Goal: Task Accomplishment & Management: Manage account settings

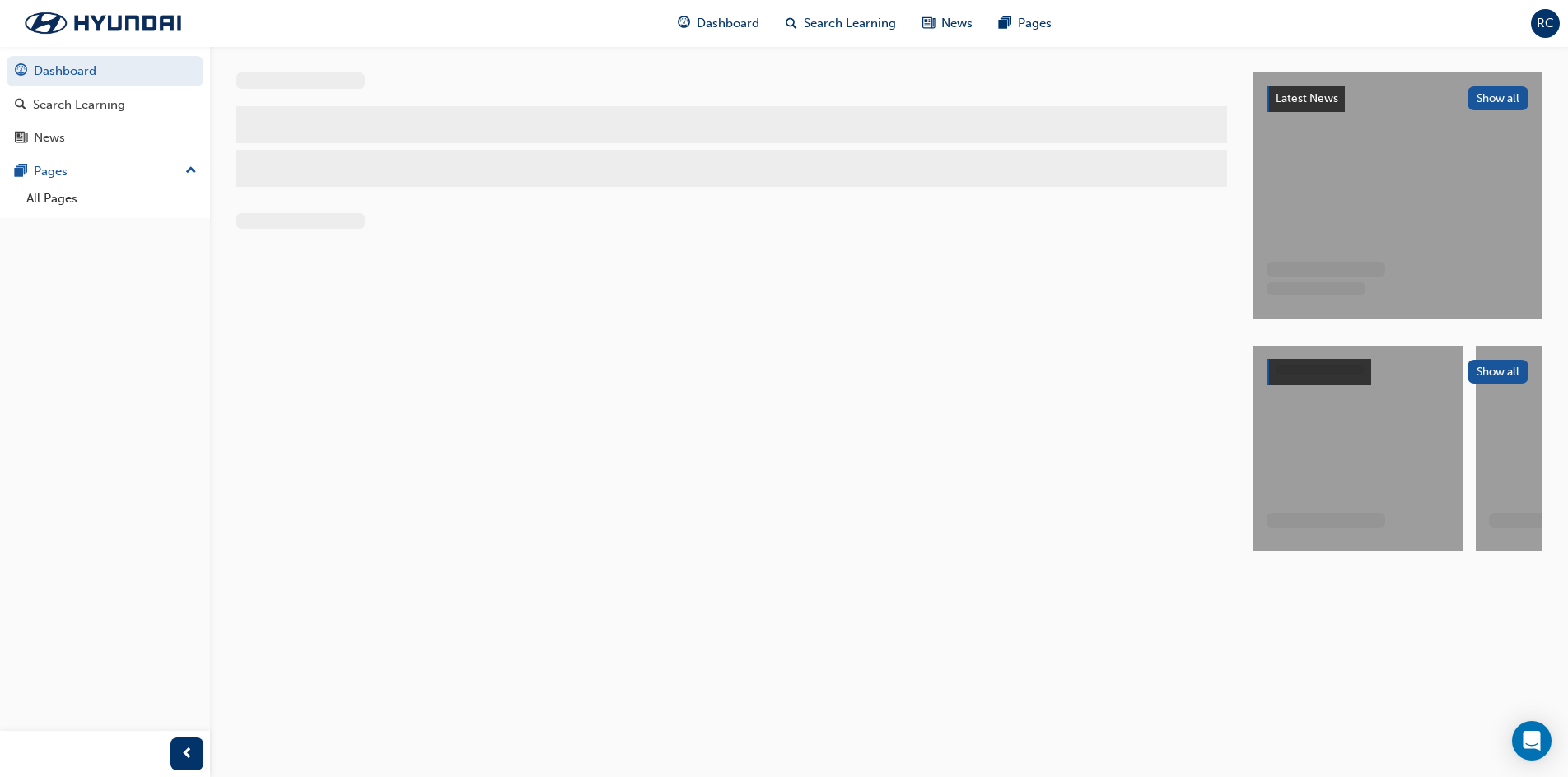
click at [1553, 24] on span "RC" at bounding box center [1545, 23] width 17 height 19
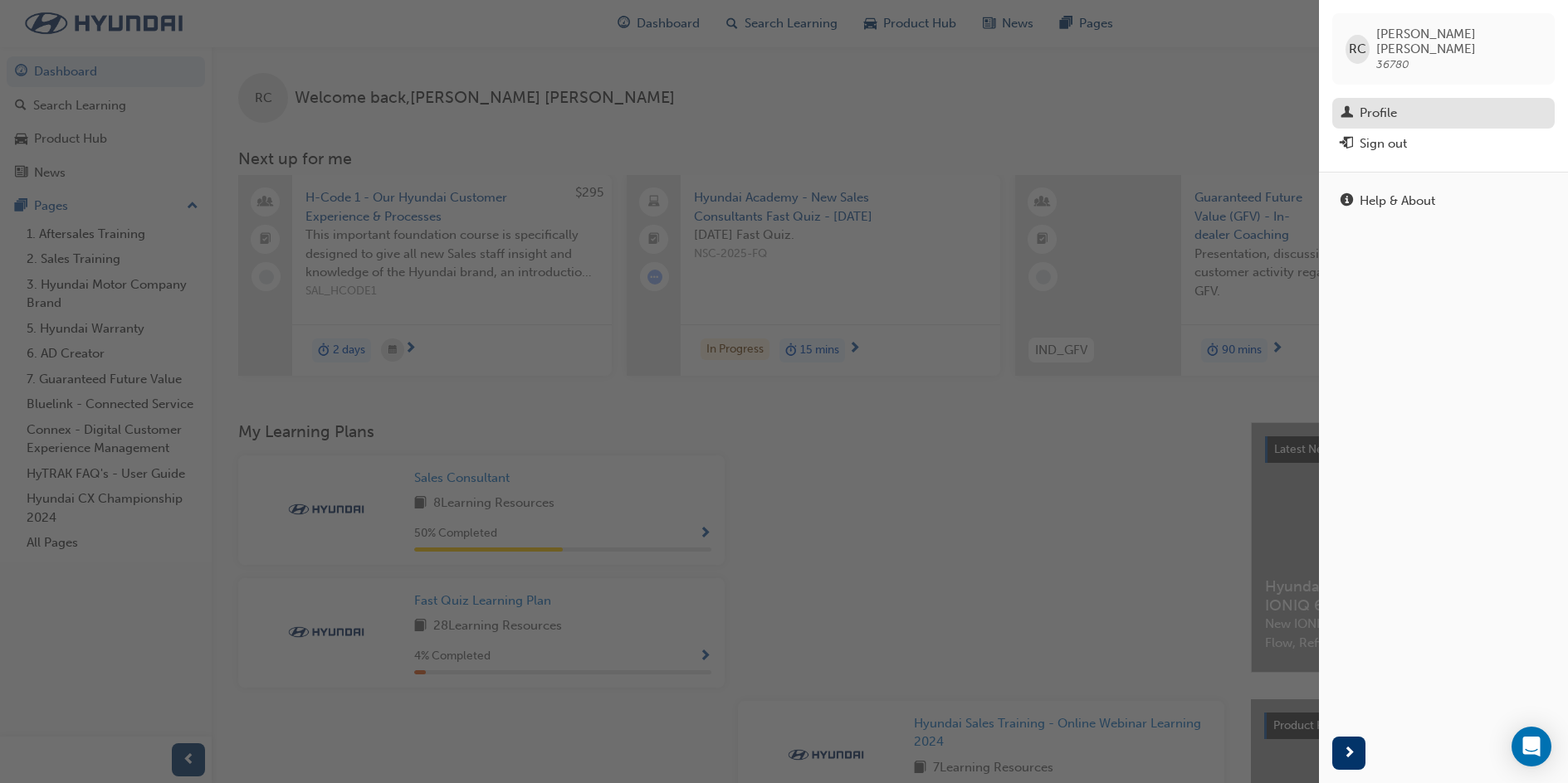
click at [1438, 103] on div "Profile" at bounding box center [1443, 114] width 206 height 21
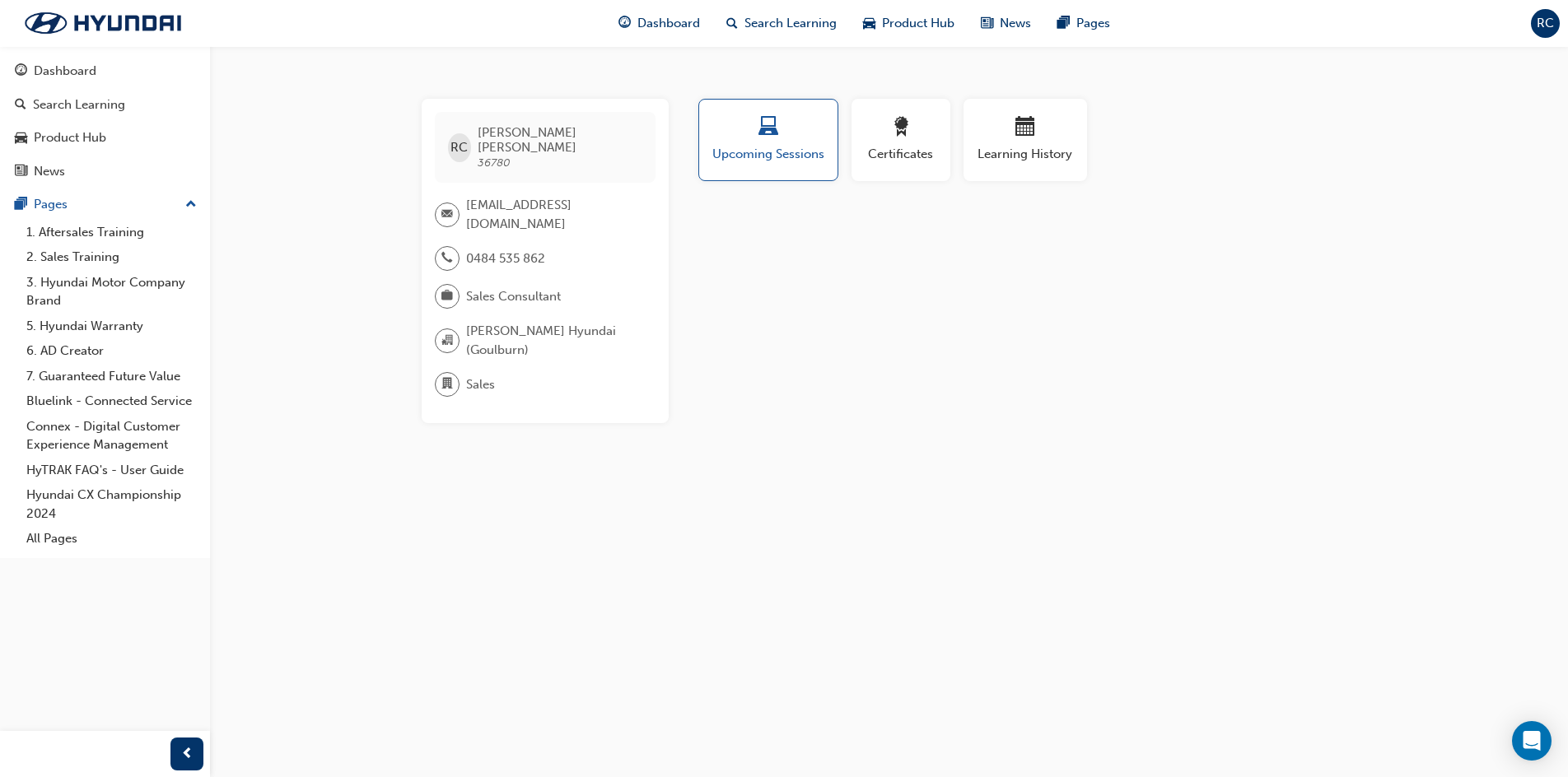
click at [1538, 32] on span "RC" at bounding box center [1545, 23] width 17 height 19
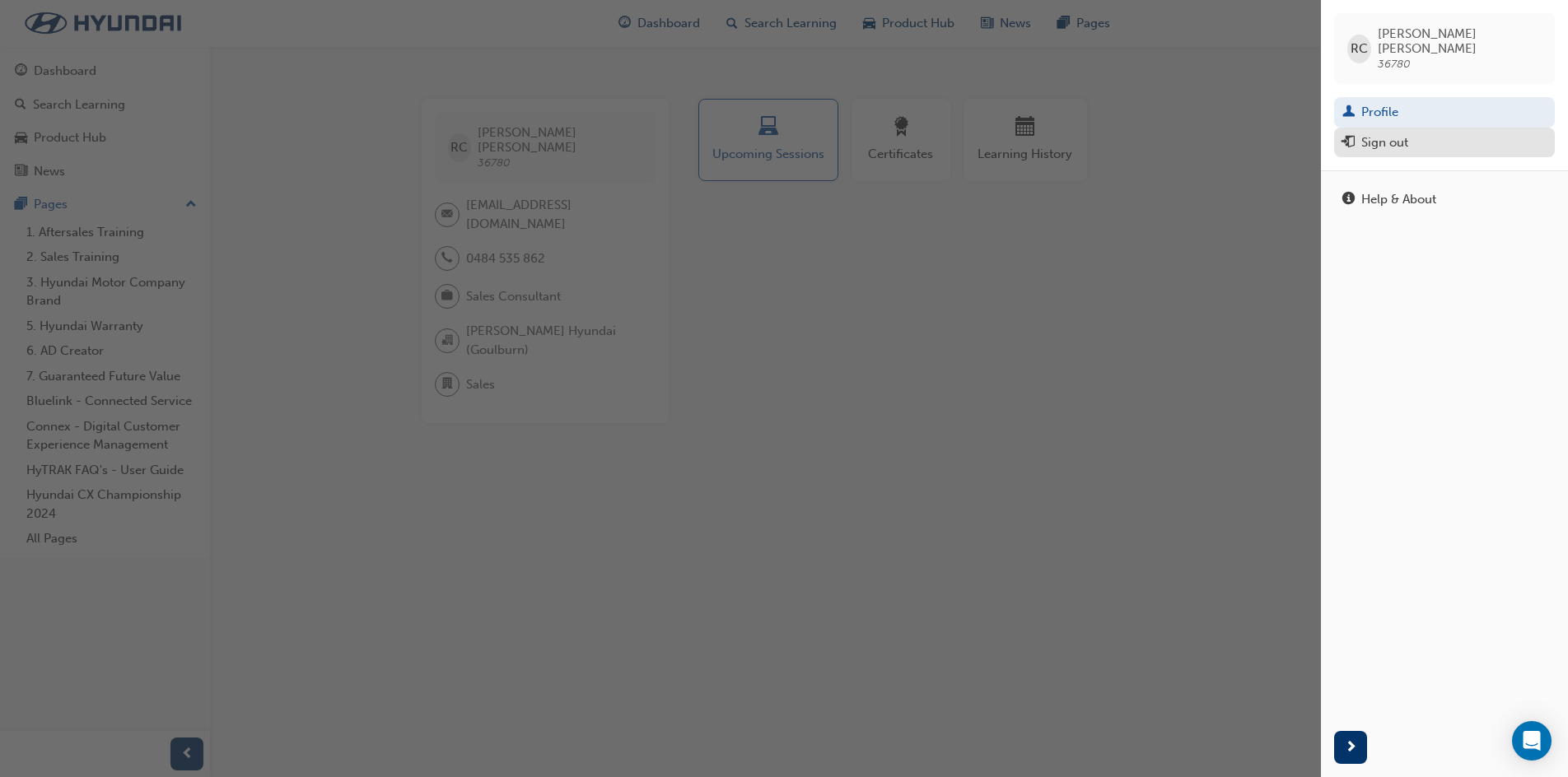
click at [1400, 134] on div "Sign out" at bounding box center [1385, 143] width 47 height 19
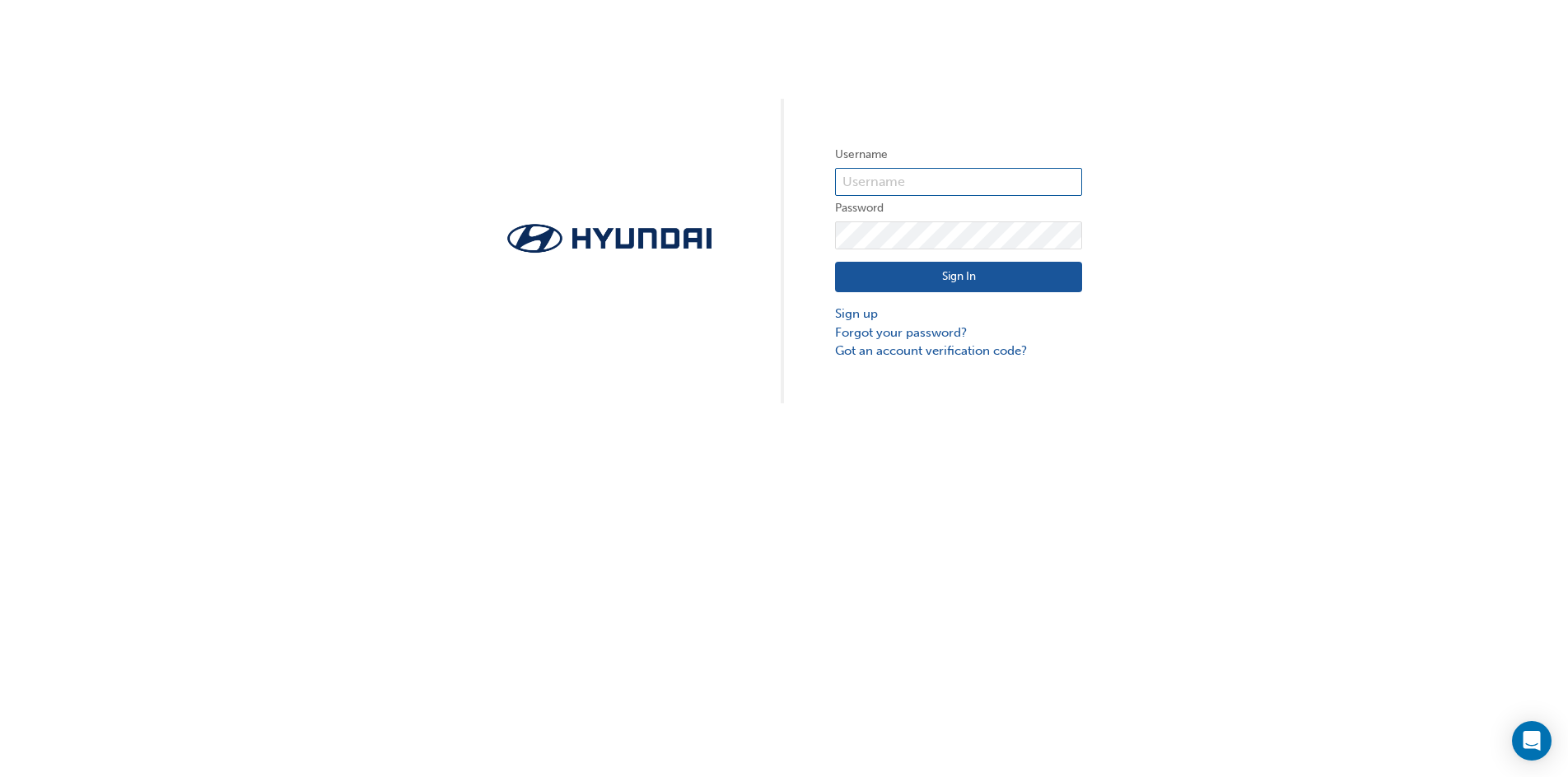
type input "36780"
click at [833, 234] on div "Username 36780 Password Sign In Sign up Forgot your password? Got an account ve…" at bounding box center [784, 201] width 1568 height 404
click at [828, 382] on div "Username 36780 Password Sign In Sign up Forgot your password? Got an account ve…" at bounding box center [784, 201] width 1568 height 404
